Goal: Transaction & Acquisition: Book appointment/travel/reservation

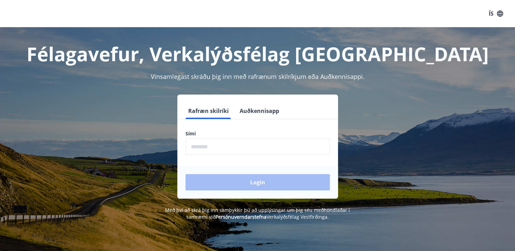
click at [219, 145] on input "phone" at bounding box center [257, 146] width 144 height 17
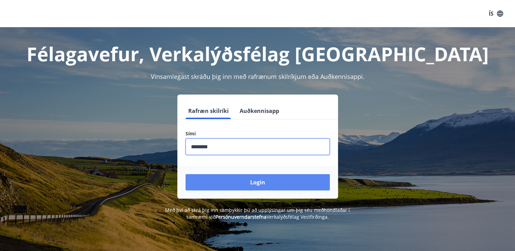
type input "********"
click at [234, 183] on button "Login" at bounding box center [257, 182] width 144 height 16
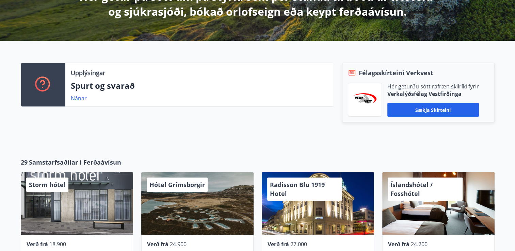
scroll to position [156, 0]
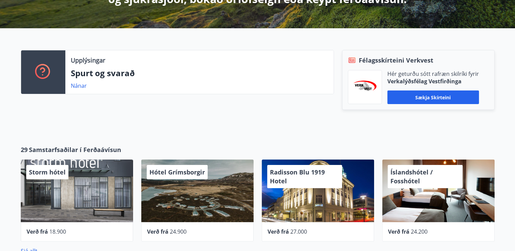
click at [39, 119] on div "Upplýsingar Spurt og svarað Nánar" at bounding box center [173, 86] width 321 height 73
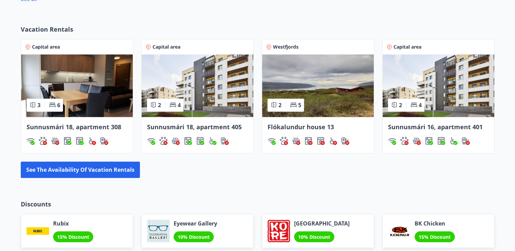
scroll to position [430, 0]
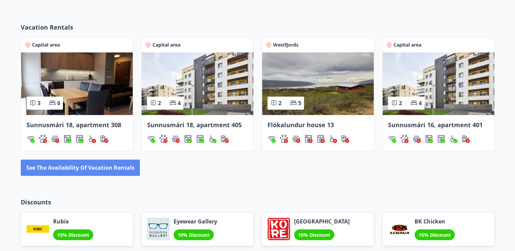
click at [112, 167] on font "See the availability of vacation rentals" at bounding box center [80, 167] width 108 height 7
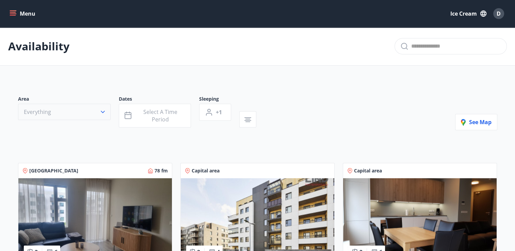
click at [81, 106] on button "Everything" at bounding box center [64, 112] width 93 height 16
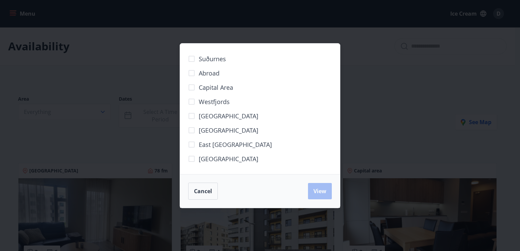
click at [205, 71] on span "Abroad" at bounding box center [209, 73] width 21 height 9
click at [317, 192] on span "View" at bounding box center [319, 190] width 13 height 7
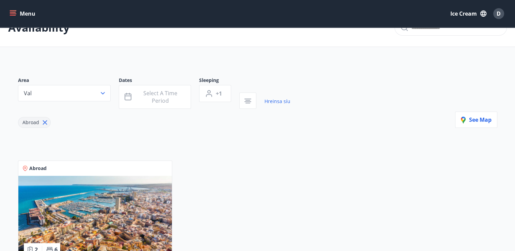
scroll to position [84, 0]
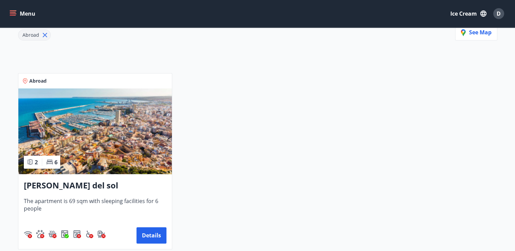
click at [245, 167] on div "Abroad 2 6 Spann - Arenales del sol The apartment is 69 sqm with sleeping facil…" at bounding box center [253, 157] width 487 height 184
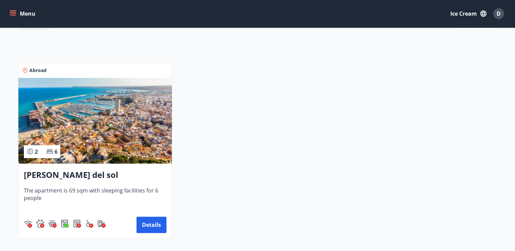
click at [100, 134] on img at bounding box center [94, 121] width 153 height 86
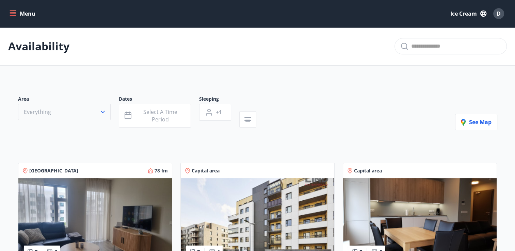
click at [77, 118] on button "Everything" at bounding box center [64, 112] width 93 height 16
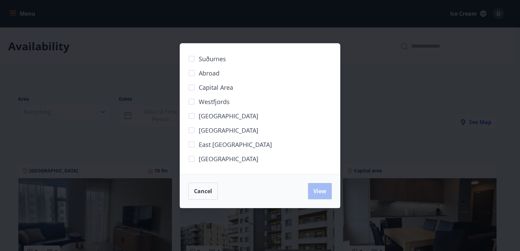
click at [102, 84] on div "Suðurnes Abroad Capital area Westfjords West Iceland North Iceland East Iceland…" at bounding box center [260, 125] width 520 height 251
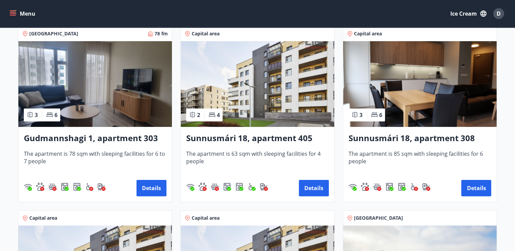
scroll to position [157, 0]
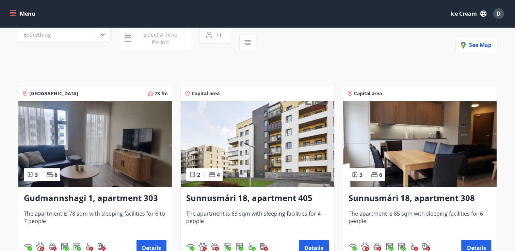
click at [250, 142] on img at bounding box center [257, 144] width 153 height 86
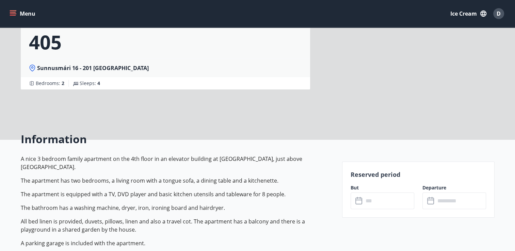
scroll to position [79, 0]
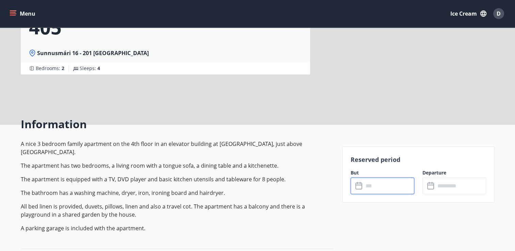
click at [377, 185] on input "text" at bounding box center [388, 186] width 51 height 17
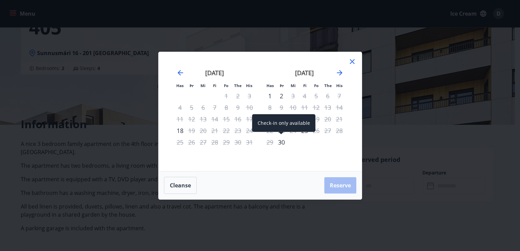
click at [283, 144] on div "30" at bounding box center [282, 142] width 12 height 12
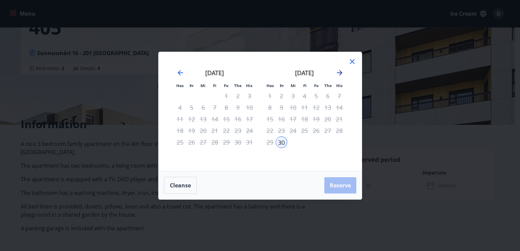
click at [336, 70] on icon "Move forward to switch to the next month." at bounding box center [339, 73] width 8 height 8
click at [292, 96] on div "1" at bounding box center [293, 96] width 12 height 12
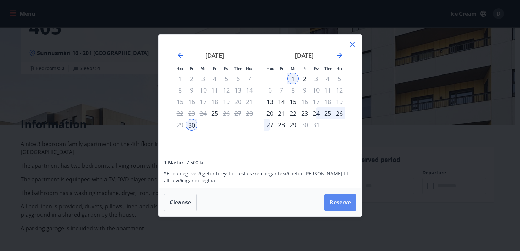
click at [336, 202] on button "Reserve" at bounding box center [340, 202] width 32 height 16
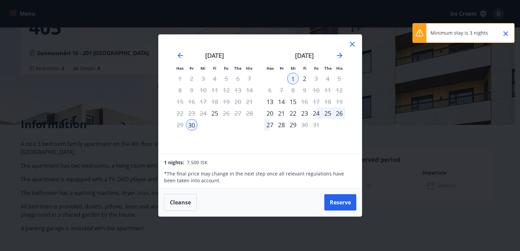
click at [508, 35] on icon "Close" at bounding box center [505, 34] width 8 height 8
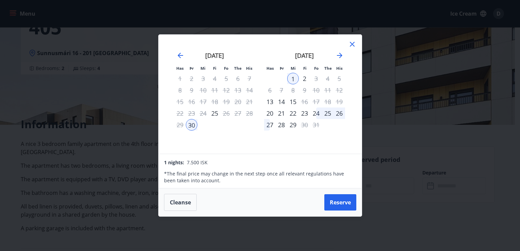
click at [352, 45] on icon at bounding box center [352, 44] width 5 height 5
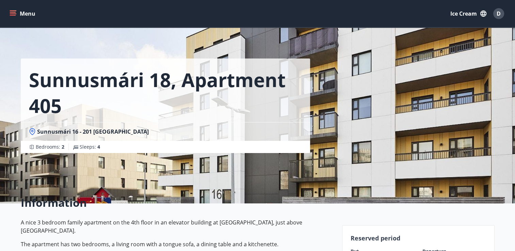
scroll to position [0, 0]
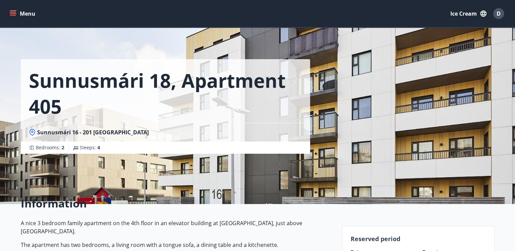
click at [13, 11] on icon "menu" at bounding box center [13, 11] width 7 height 1
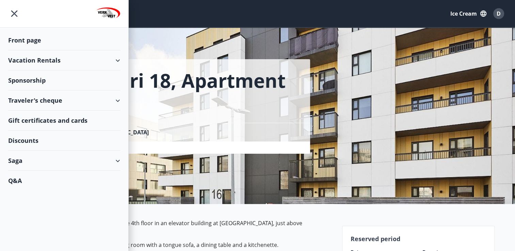
click at [23, 121] on div "Gift certificates and cards" at bounding box center [64, 121] width 112 height 20
